Goal: Find specific page/section: Find specific page/section

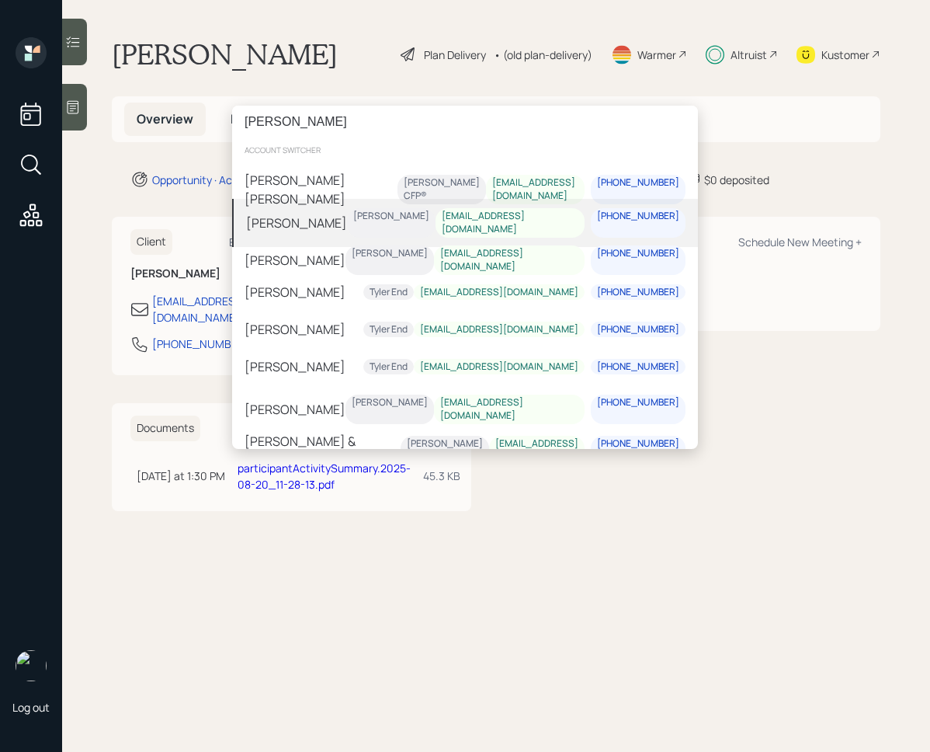
type input "[PERSON_NAME]"
click at [393, 210] on div "[PERSON_NAME] [PERSON_NAME] [EMAIL_ADDRESS][DOMAIN_NAME] [PHONE_NUMBER]" at bounding box center [465, 223] width 466 height 48
